Goal: Task Accomplishment & Management: Manage account settings

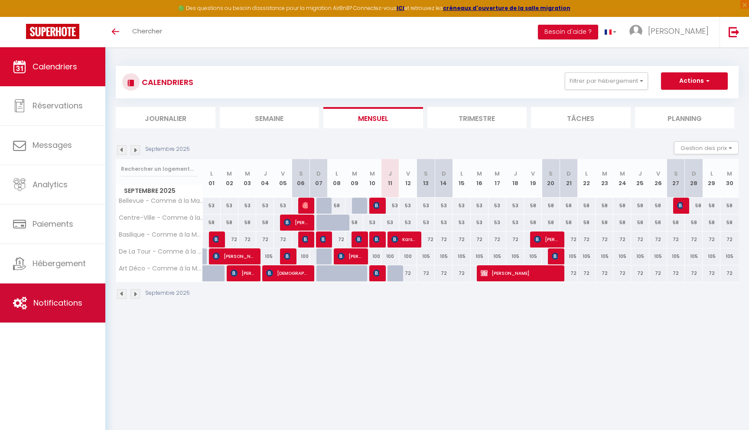
click at [56, 309] on link "Notifications" at bounding box center [52, 303] width 105 height 39
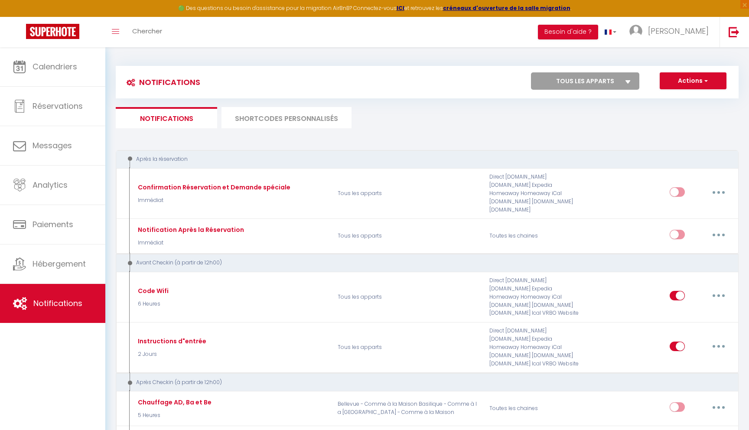
select select
checkbox input "false"
select select
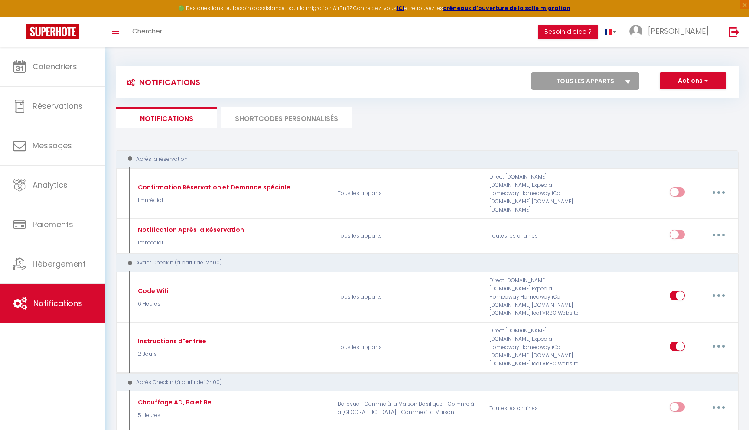
checkbox input "false"
click at [688, 85] on button "Actions" at bounding box center [693, 80] width 67 height 17
click at [679, 101] on link "Nouvelle Notification" at bounding box center [681, 99] width 90 height 11
select select "Immédiat"
select select
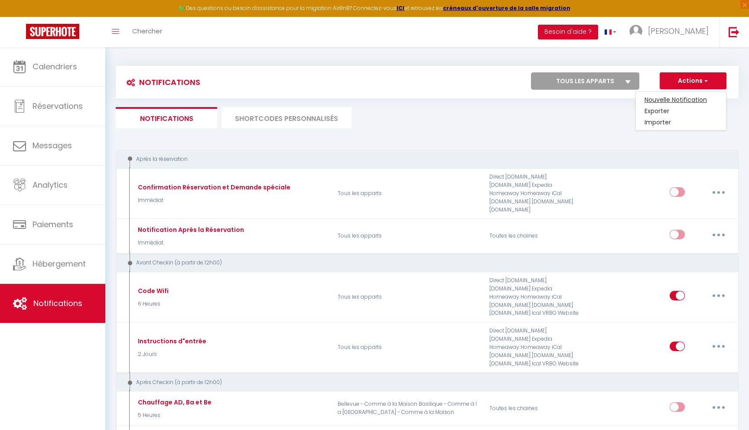
checkbox input "false"
radio input "true"
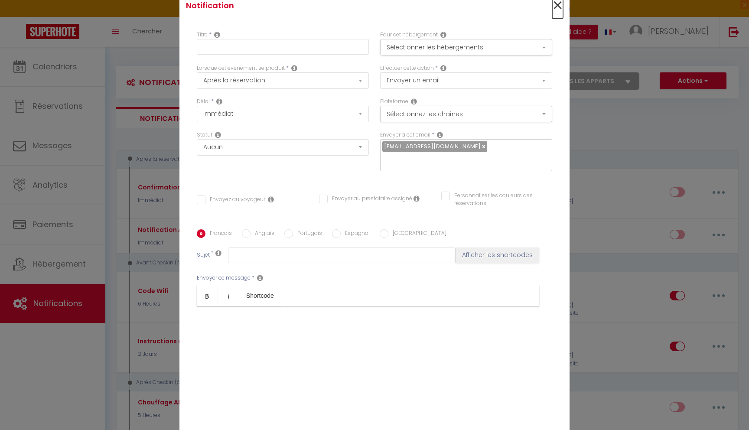
click at [555, 3] on span "×" at bounding box center [557, 6] width 11 height 26
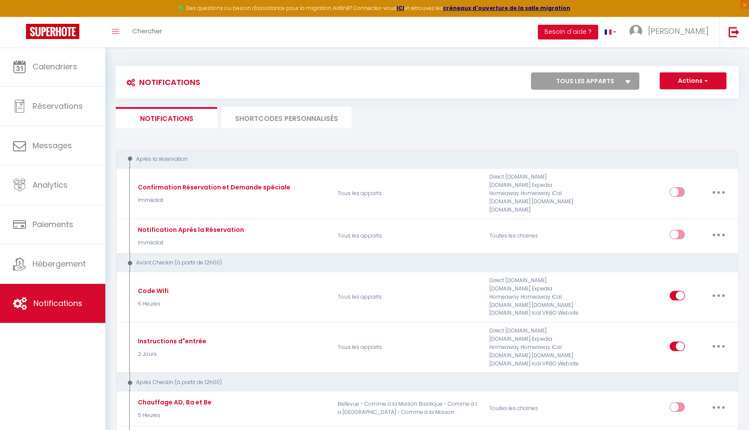
click at [301, 117] on li "SHORTCODES PERSONNALISÉS" at bounding box center [287, 117] width 130 height 21
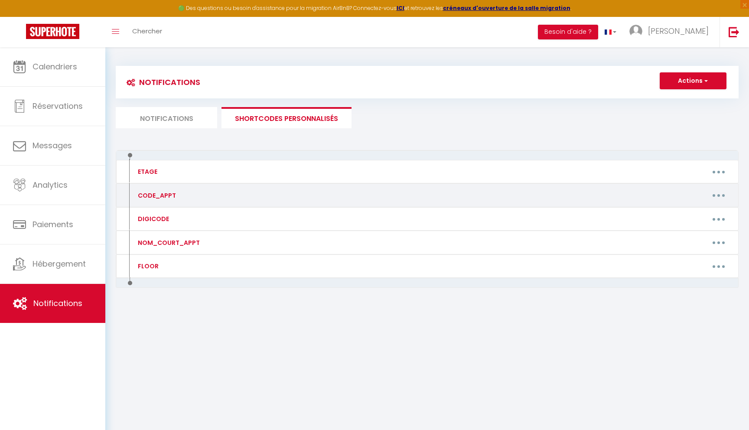
click at [717, 191] on button "button" at bounding box center [719, 196] width 24 height 14
click at [686, 213] on link "Editer" at bounding box center [696, 215] width 64 height 15
type input "CODE_APPT"
type textarea "Code boite à clés"
type textarea "7864"
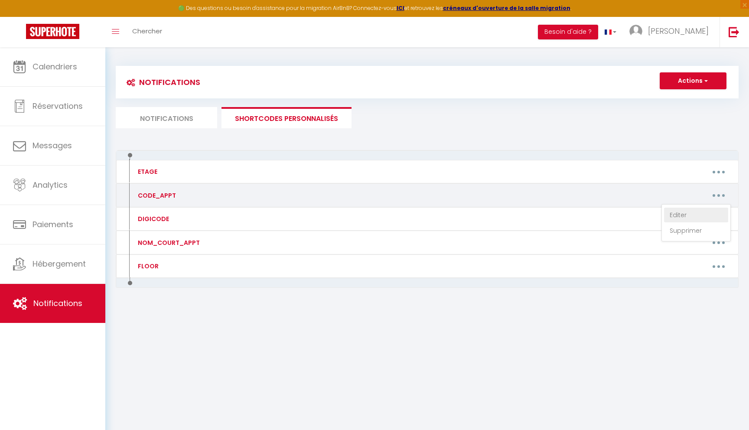
type textarea "1511"
type textarea "6491"
type textarea "2276"
type textarea "6606"
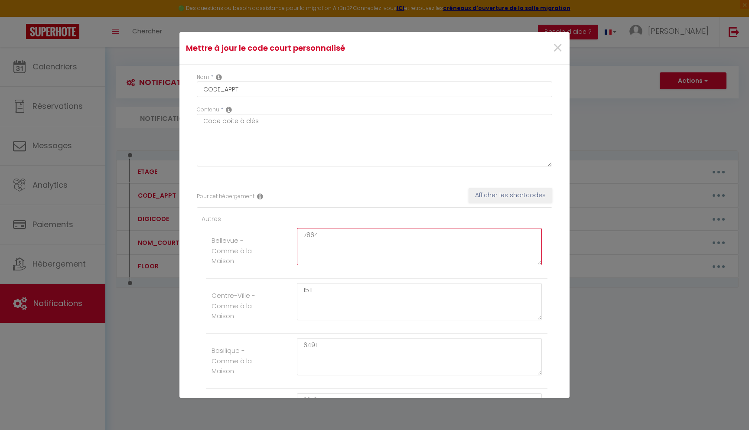
drag, startPoint x: 330, startPoint y: 231, endPoint x: 238, endPoint y: 214, distance: 93.6
click at [238, 214] on div "Autres Bellevue - Comme à la [GEOGRAPHIC_DATA] - Comme à la Maison 1511 Basiliq…" at bounding box center [374, 356] width 355 height 299
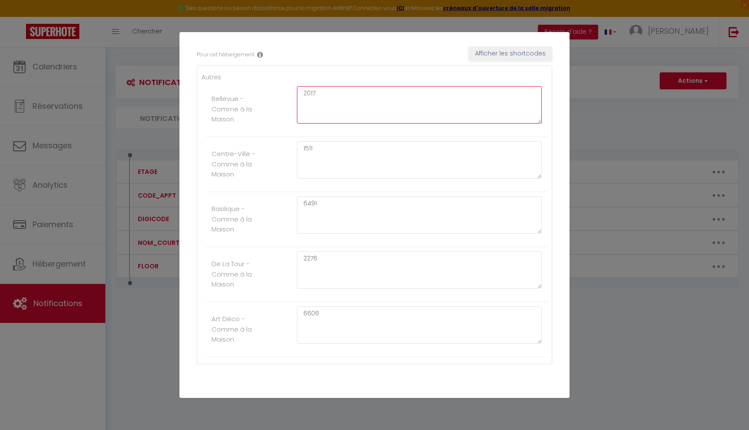
scroll to position [173, 0]
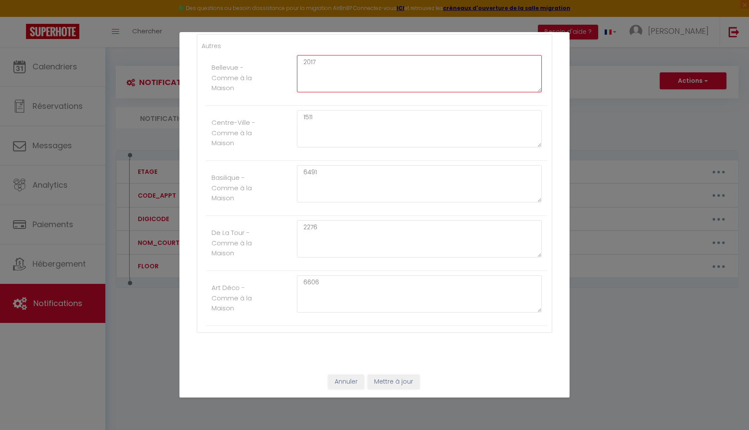
type textarea "2017"
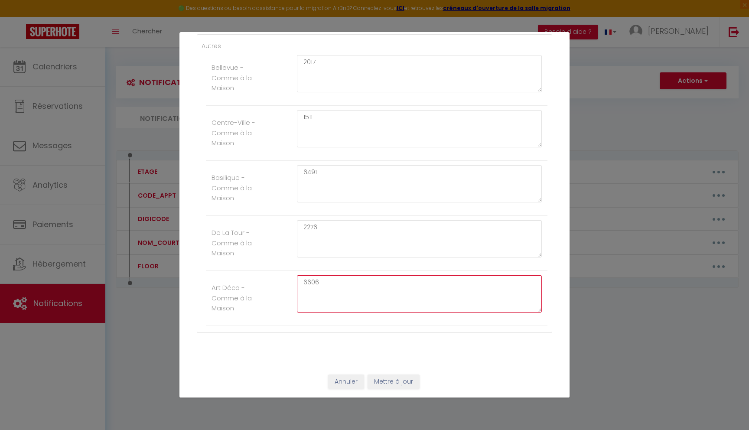
drag, startPoint x: 330, startPoint y: 283, endPoint x: 228, endPoint y: 272, distance: 102.0
click at [228, 272] on li "Art Déco - Comme à la Maison 6606" at bounding box center [377, 298] width 342 height 55
type textarea "1720"
click at [391, 381] on button "Mettre à jour" at bounding box center [394, 382] width 52 height 15
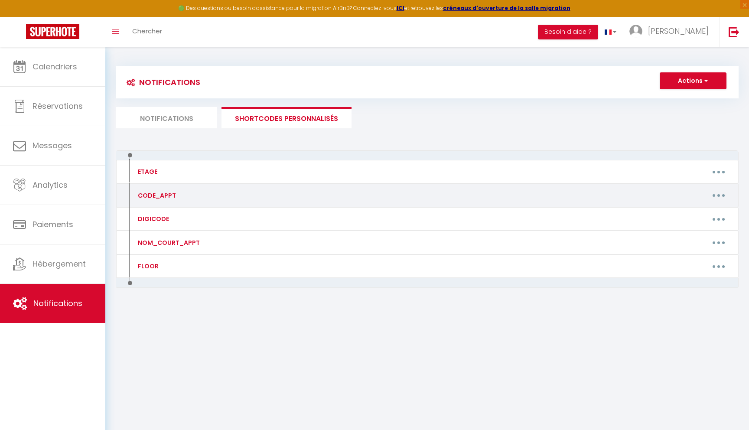
click at [179, 194] on div "CODE_APPT" at bounding box center [206, 196] width 152 height 14
click at [723, 201] on button "button" at bounding box center [719, 196] width 24 height 14
click at [680, 215] on link "Editer" at bounding box center [696, 215] width 64 height 15
type input "CODE_APPT"
type textarea "Code boite à clés"
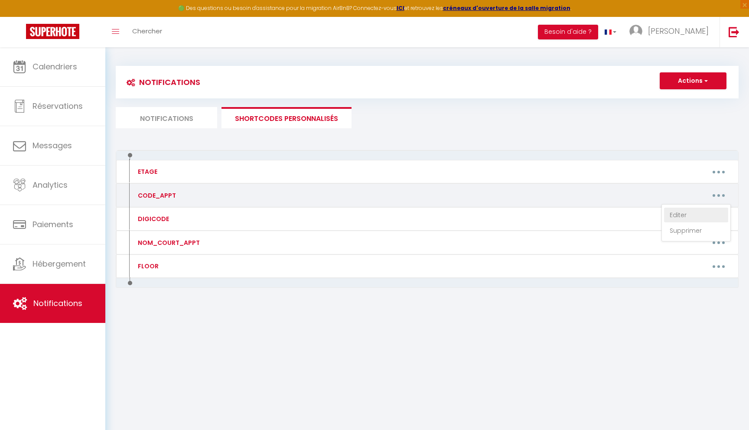
type textarea "2017"
type textarea "1511"
type textarea "6491"
type textarea "2276"
type textarea "1720"
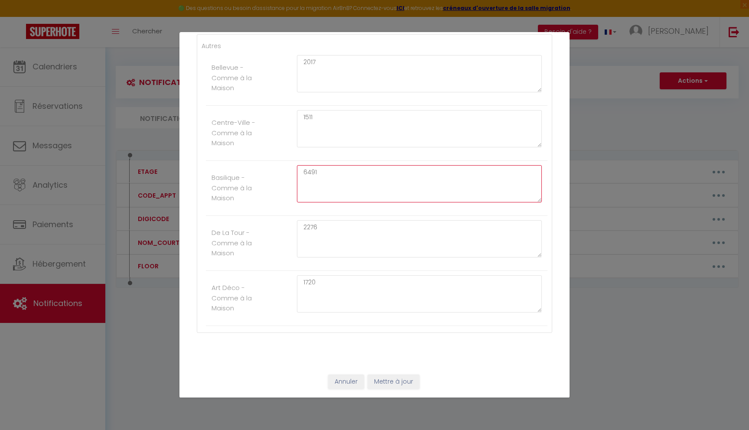
drag, startPoint x: 324, startPoint y: 176, endPoint x: 261, endPoint y: 159, distance: 65.6
click at [261, 160] on ul "Autres Bellevue - Comme à la Maison 2017 Centre-Ville - Comme à la Maison 1511 …" at bounding box center [375, 183] width 346 height 285
type textarea "1995"
click at [389, 376] on button "Mettre à jour" at bounding box center [394, 382] width 52 height 15
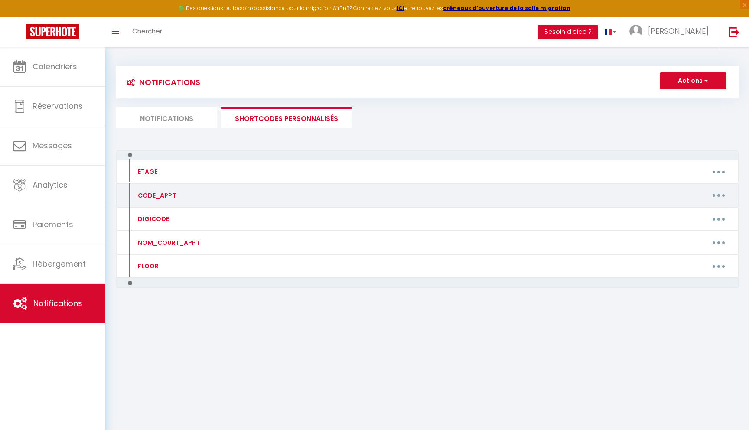
click at [717, 196] on icon "button" at bounding box center [718, 195] width 3 height 3
click at [693, 216] on link "Editer" at bounding box center [696, 215] width 64 height 15
type input "CODE_APPT"
type textarea "Code boite à clés"
type textarea "2017"
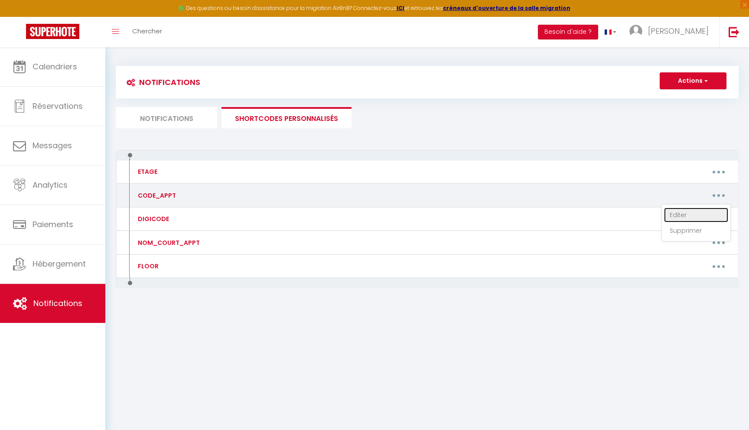
type textarea "1511"
type textarea "1995"
type textarea "2276"
type textarea "1720"
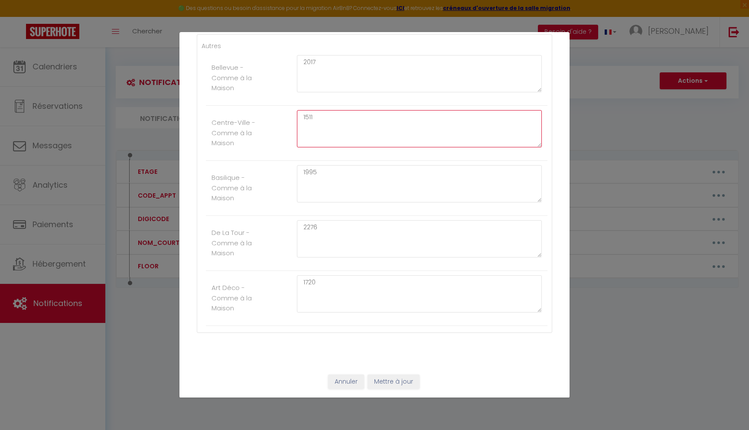
click at [324, 119] on textarea "1511" at bounding box center [419, 128] width 245 height 37
type textarea "1536"
click at [383, 384] on button "Mettre à jour" at bounding box center [394, 382] width 52 height 15
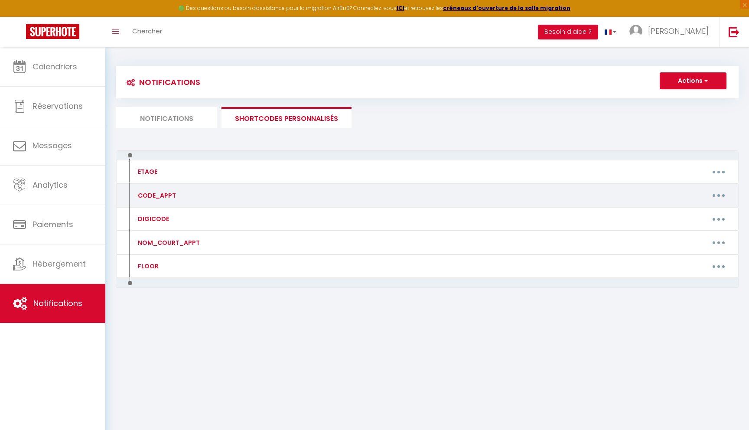
click at [714, 190] on button "button" at bounding box center [719, 196] width 24 height 14
click at [678, 214] on link "Editer" at bounding box center [696, 215] width 64 height 15
type input "CODE_APPT"
type textarea "Code boite à clés"
type textarea "2017"
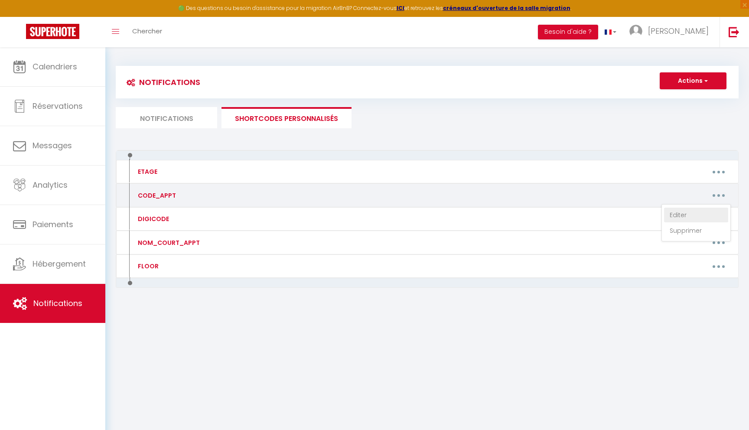
type textarea "1536"
type textarea "1995"
type textarea "2276"
type textarea "1720"
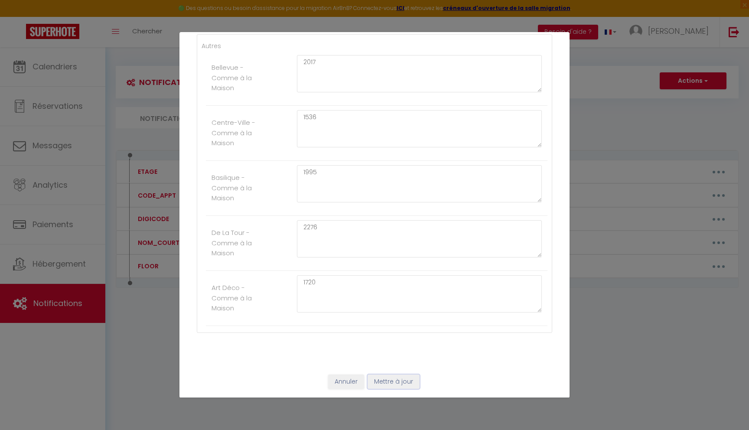
click at [390, 382] on button "Mettre à jour" at bounding box center [394, 382] width 52 height 15
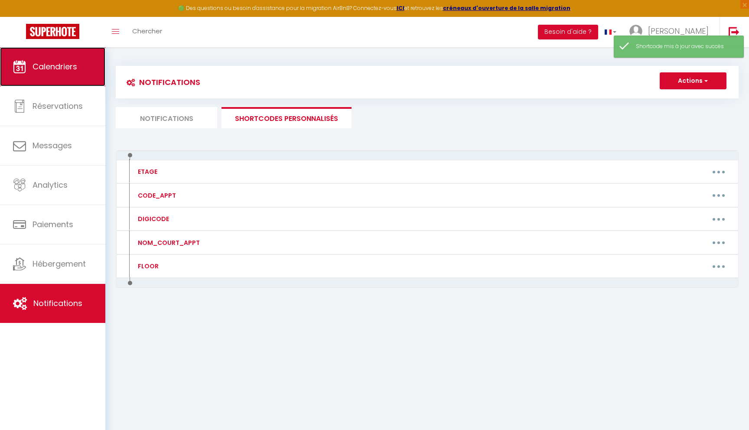
click at [40, 69] on span "Calendriers" at bounding box center [55, 66] width 45 height 11
